Goal: Navigation & Orientation: Find specific page/section

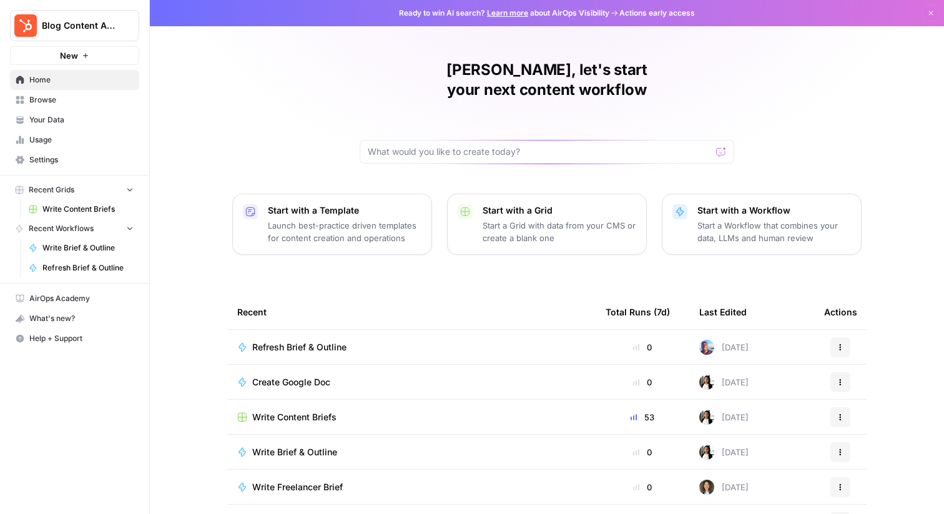
click at [83, 23] on span "Blog Content Action Plan" at bounding box center [80, 25] width 76 height 12
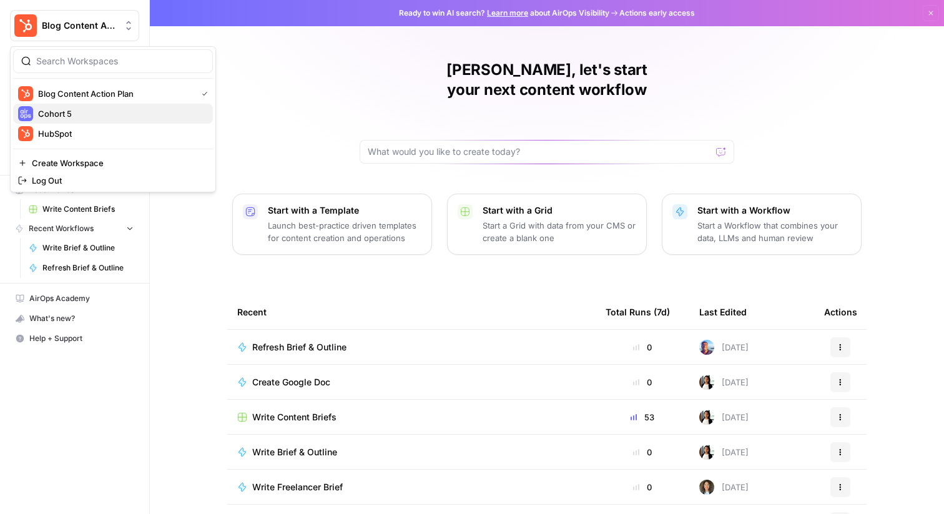
click at [74, 112] on span "Cohort 5" at bounding box center [120, 113] width 165 height 12
